Goal: Transaction & Acquisition: Purchase product/service

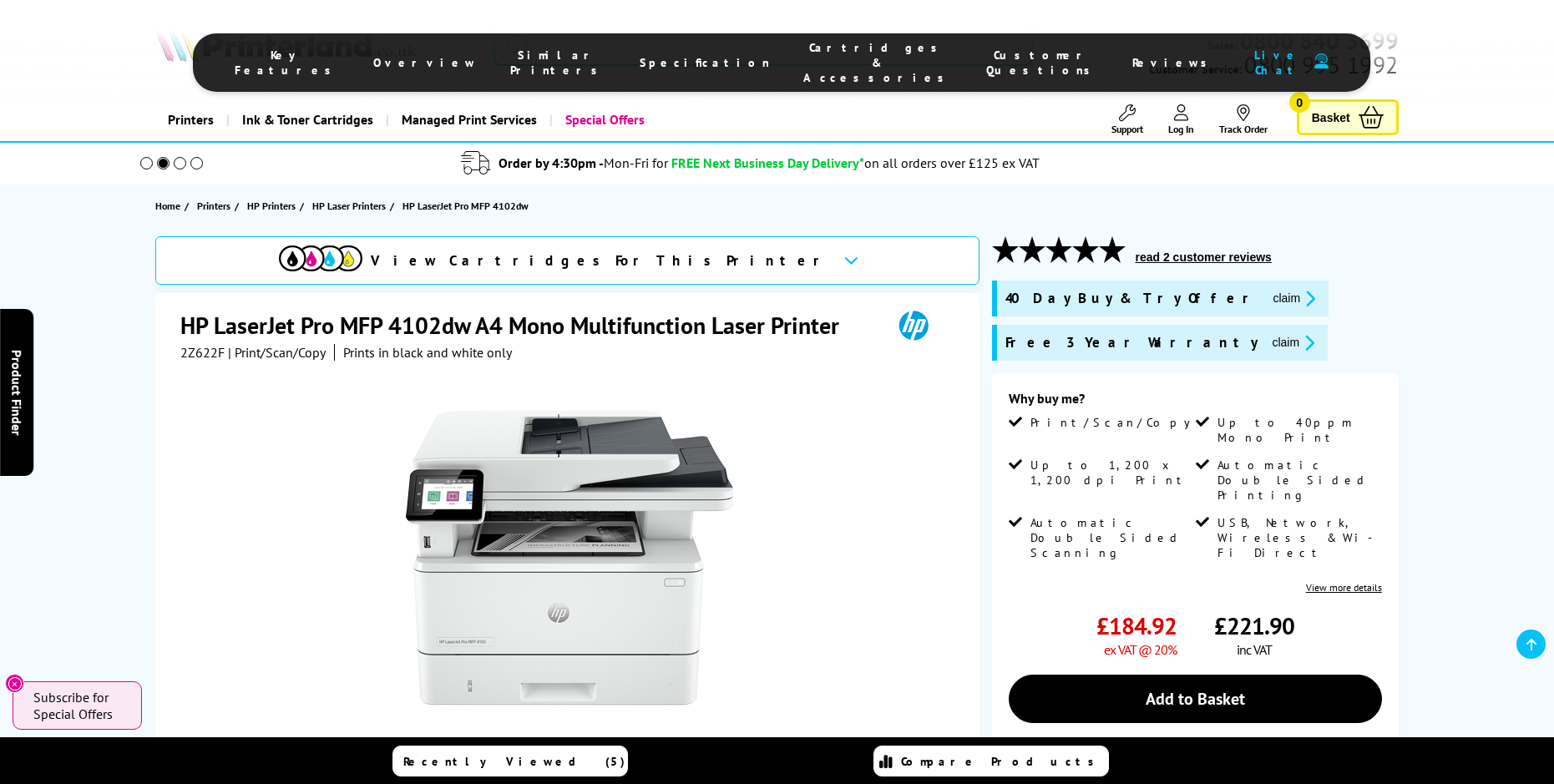
scroll to position [2215, 0]
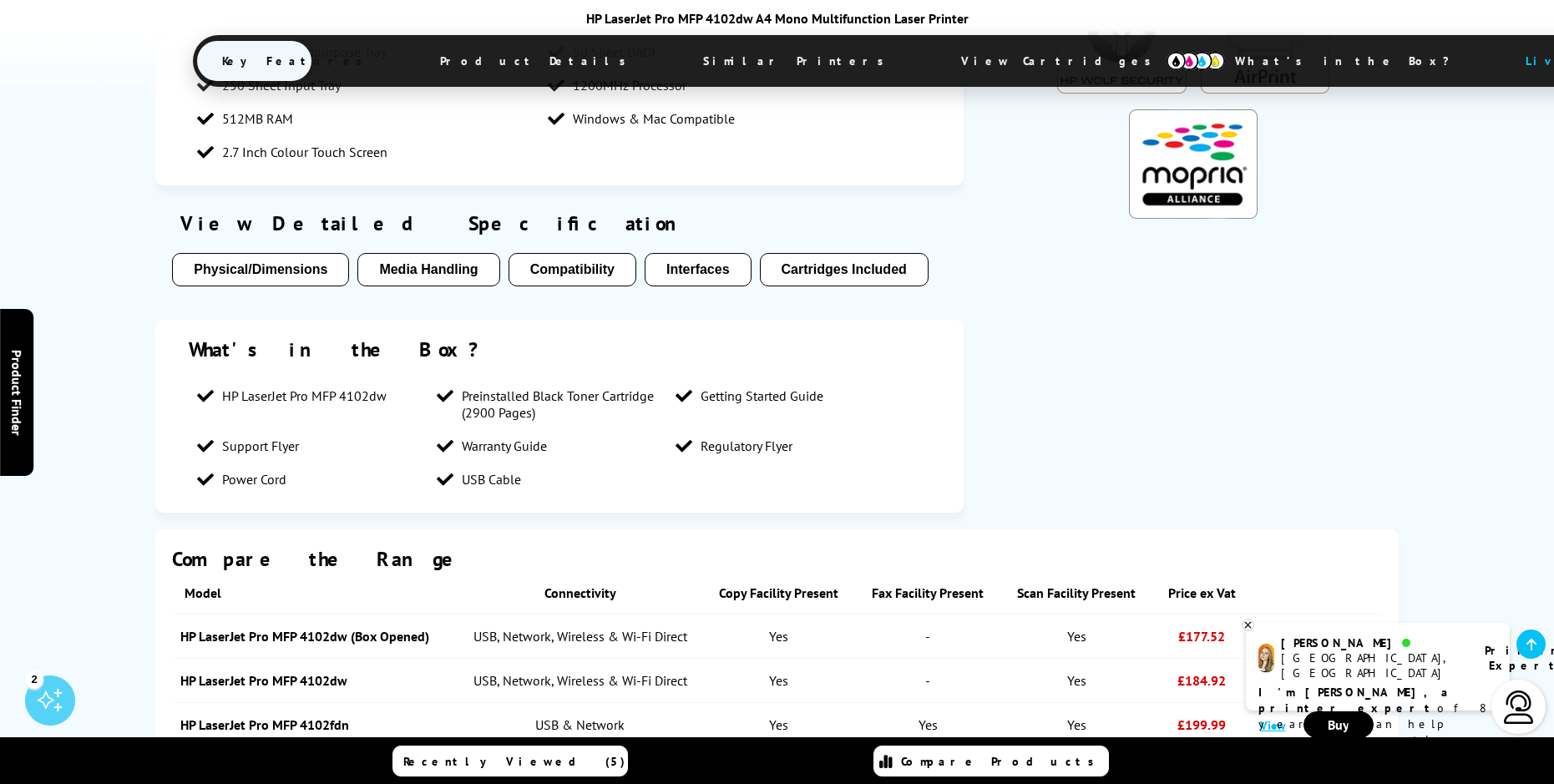
scroll to position [1503, 0]
